Goal: Find specific page/section: Find specific page/section

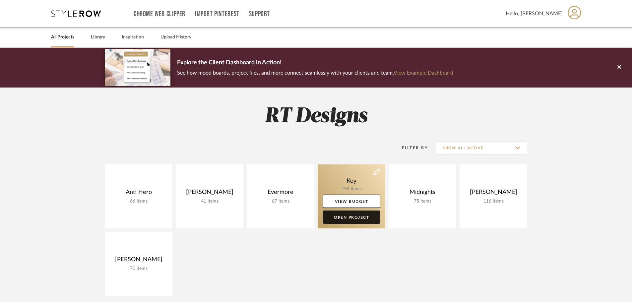
click at [358, 215] on link "Open Project" at bounding box center [351, 217] width 57 height 13
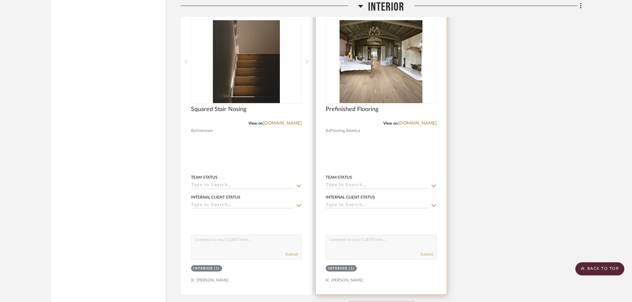
scroll to position [3681, 0]
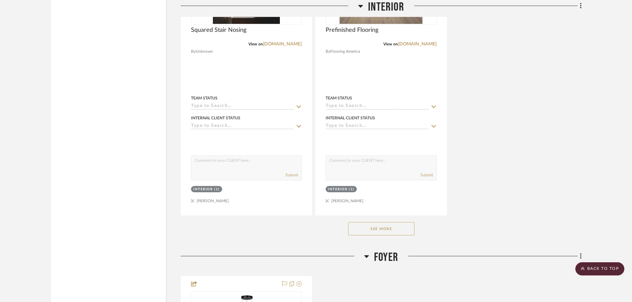
click at [384, 232] on button "See More" at bounding box center [381, 228] width 66 height 13
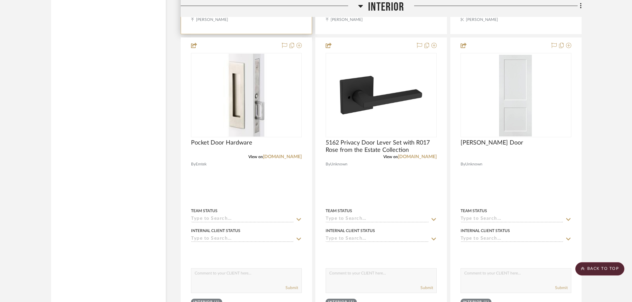
scroll to position [4178, 0]
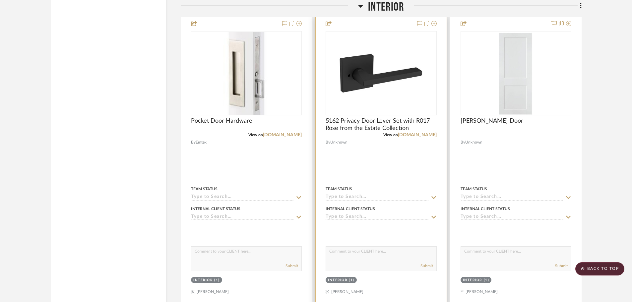
click at [373, 132] on div "View on [DOMAIN_NAME]" at bounding box center [381, 135] width 111 height 6
click at [370, 129] on span "5162 Privacy Door Lever Set with R017 Rose from the Estate Collection" at bounding box center [381, 124] width 111 height 15
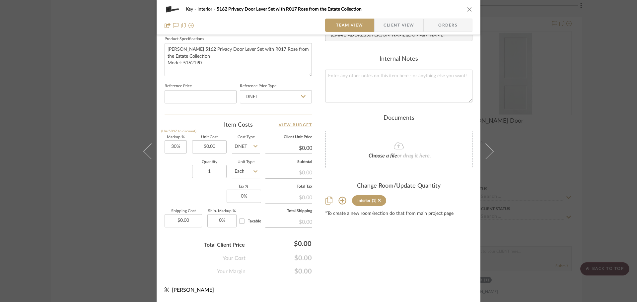
scroll to position [17, 0]
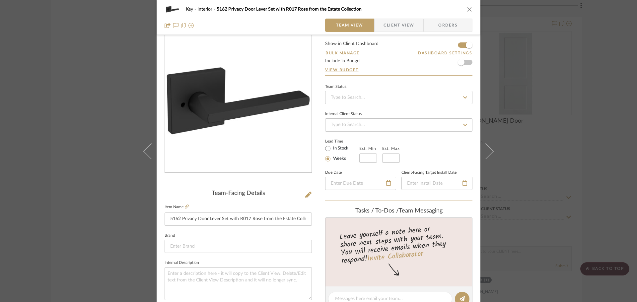
click at [468, 8] on icon "close" at bounding box center [469, 9] width 5 height 5
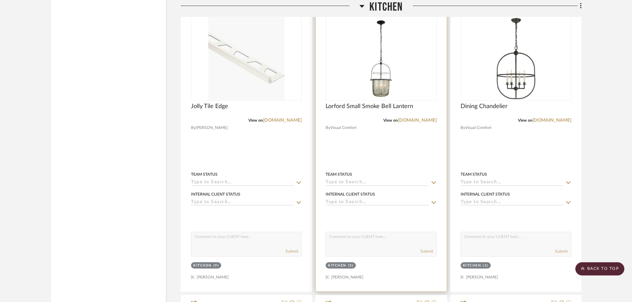
scroll to position [5206, 0]
